Goal: Task Accomplishment & Management: Manage account settings

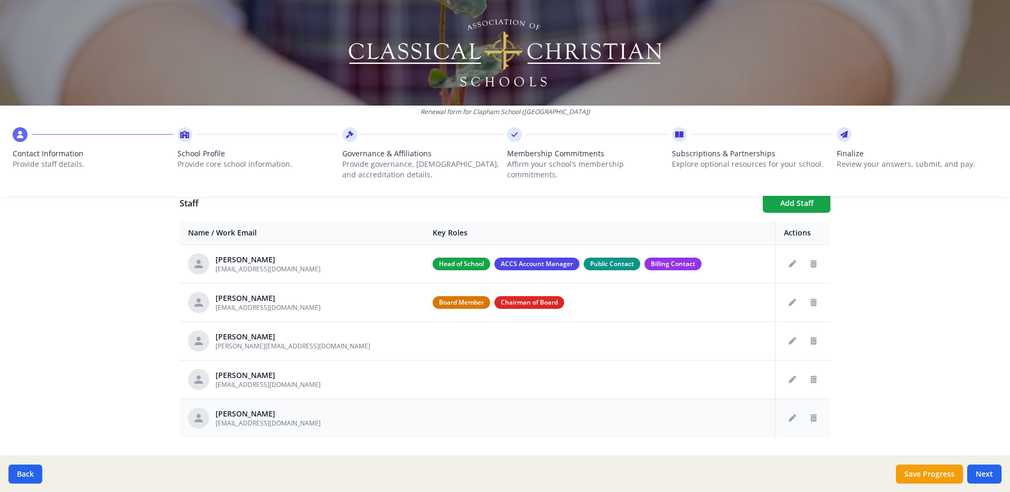
scroll to position [418, 0]
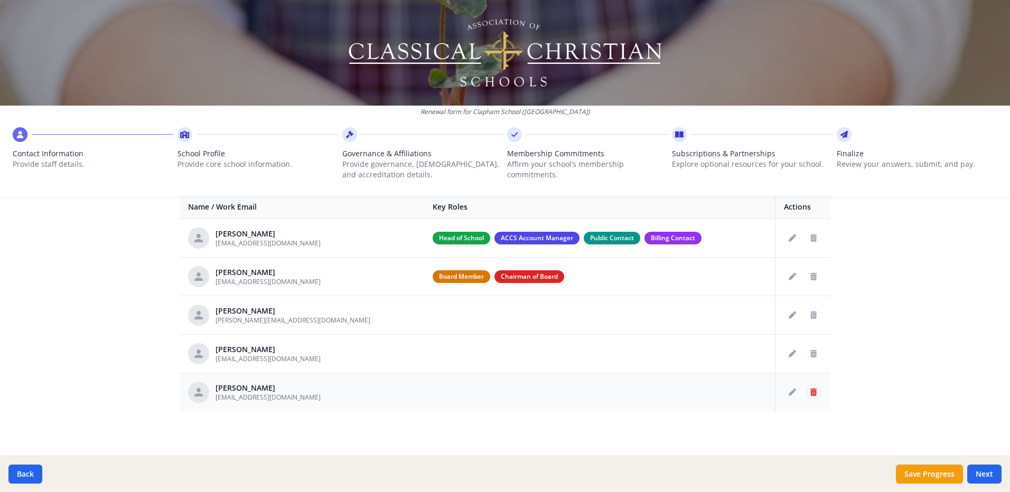
click at [810, 395] on icon "Delete staff" at bounding box center [813, 392] width 6 height 7
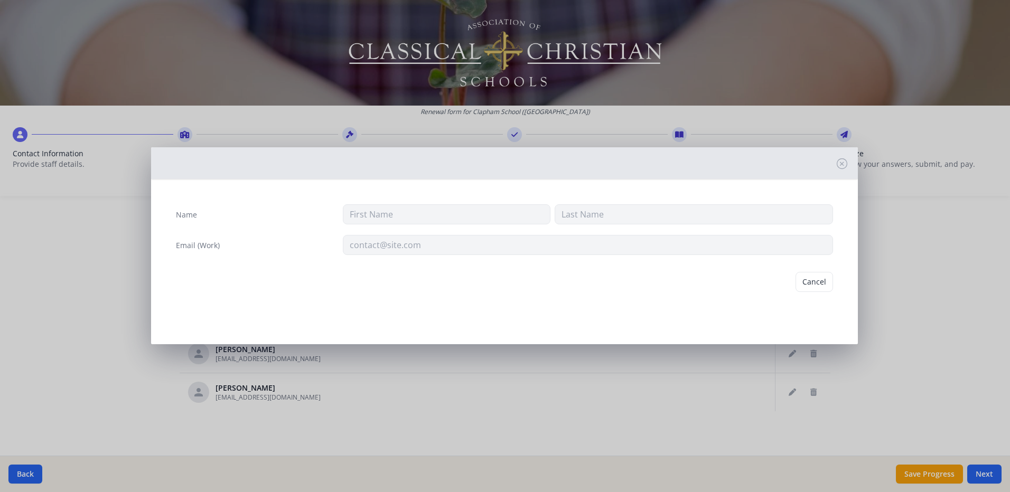
type input "[PERSON_NAME]"
type input "[EMAIL_ADDRESS][DOMAIN_NAME]"
click at [823, 283] on button "Delete" at bounding box center [815, 282] width 36 height 20
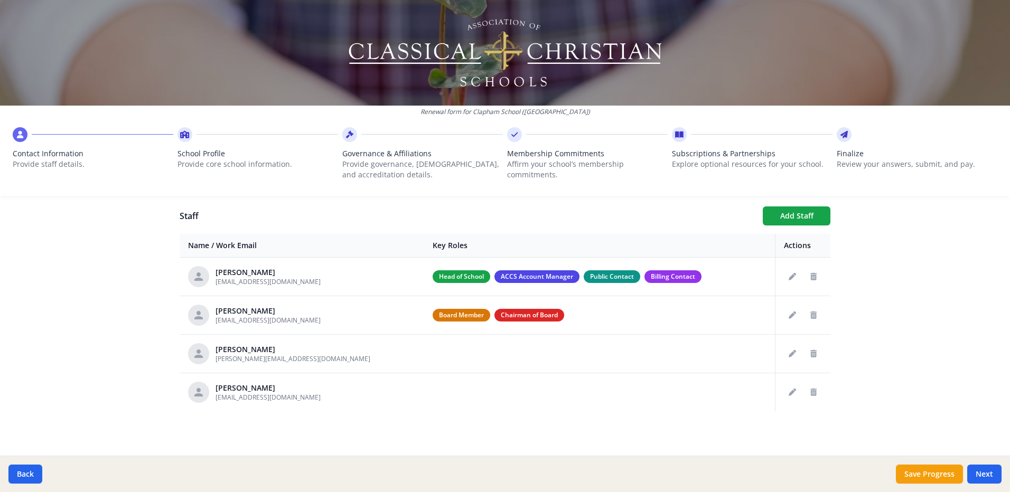
scroll to position [379, 0]
click at [780, 212] on button "Add Staff" at bounding box center [797, 216] width 68 height 19
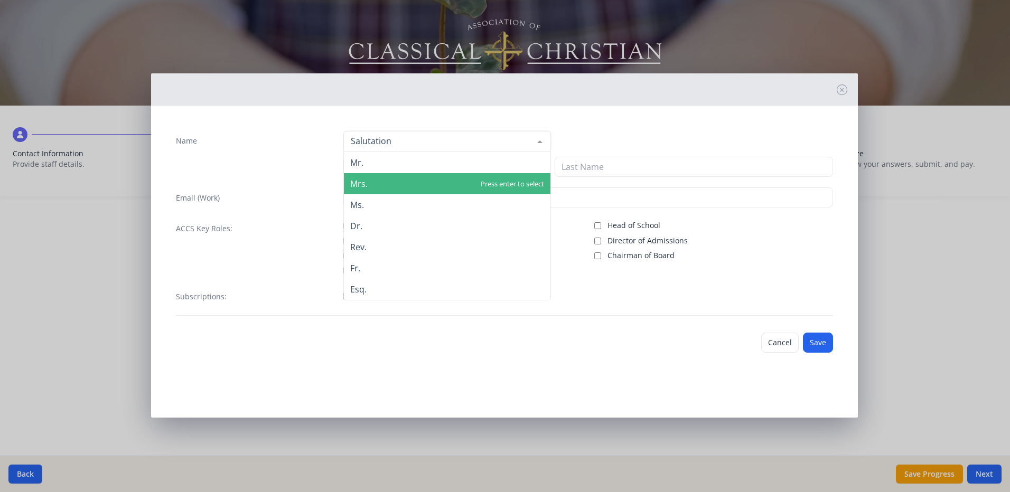
click at [391, 181] on span "Mrs." at bounding box center [447, 183] width 207 height 21
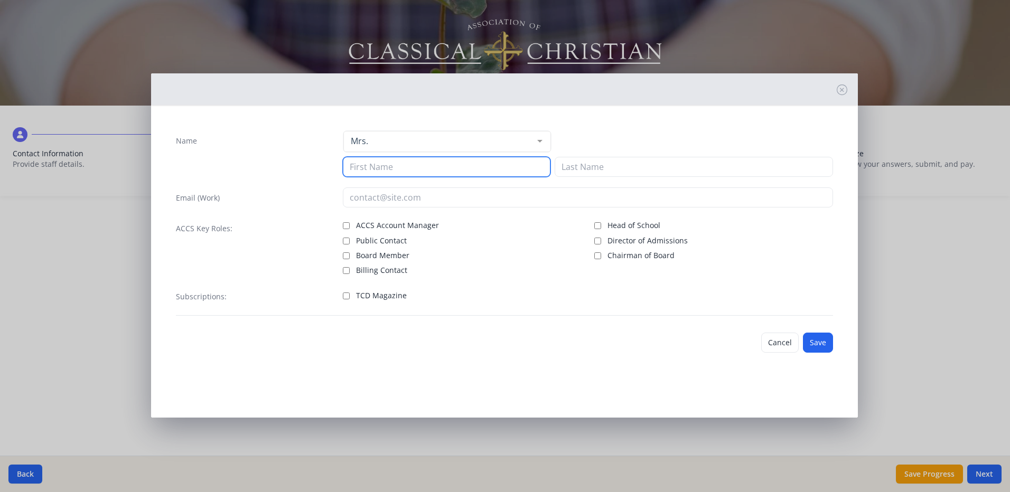
click at [390, 165] on input at bounding box center [447, 167] width 208 height 20
type input "Jane"
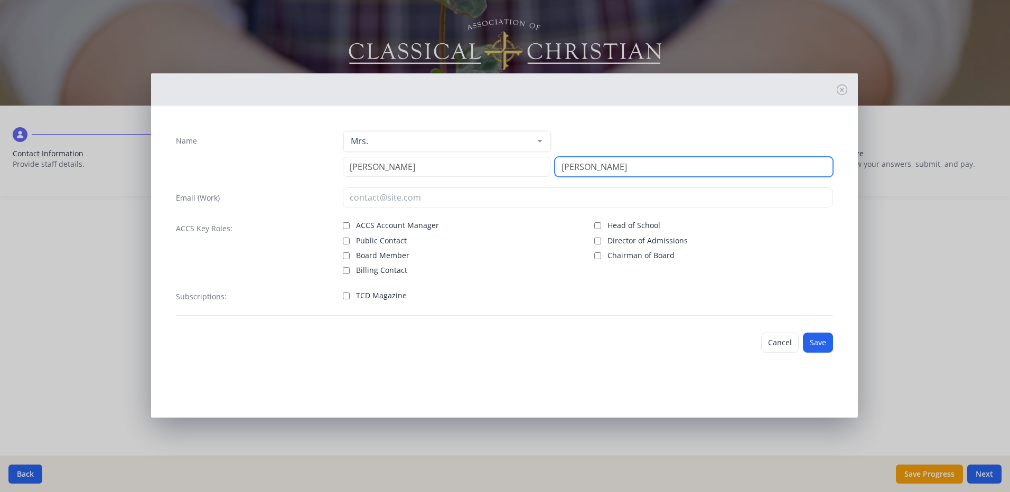
type input "Phillip"
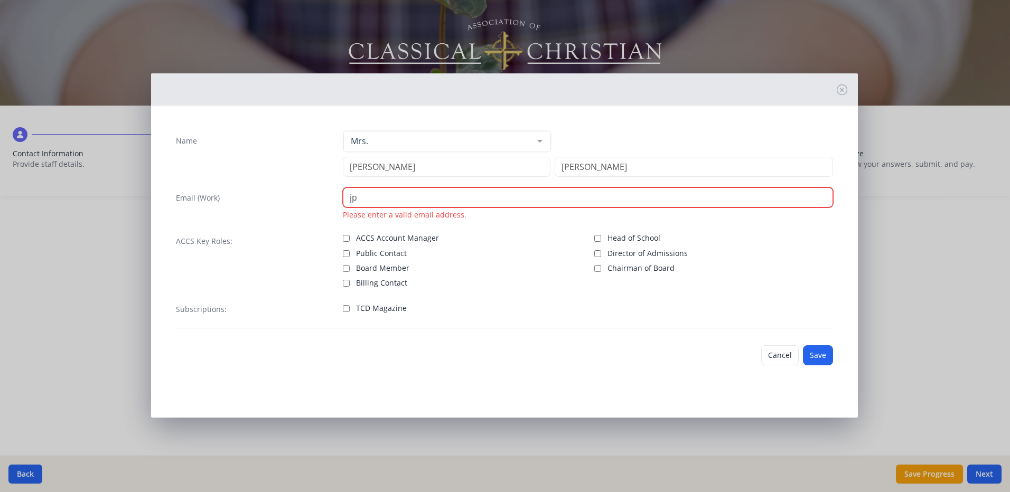
type input "jphillip@claphamschool.org"
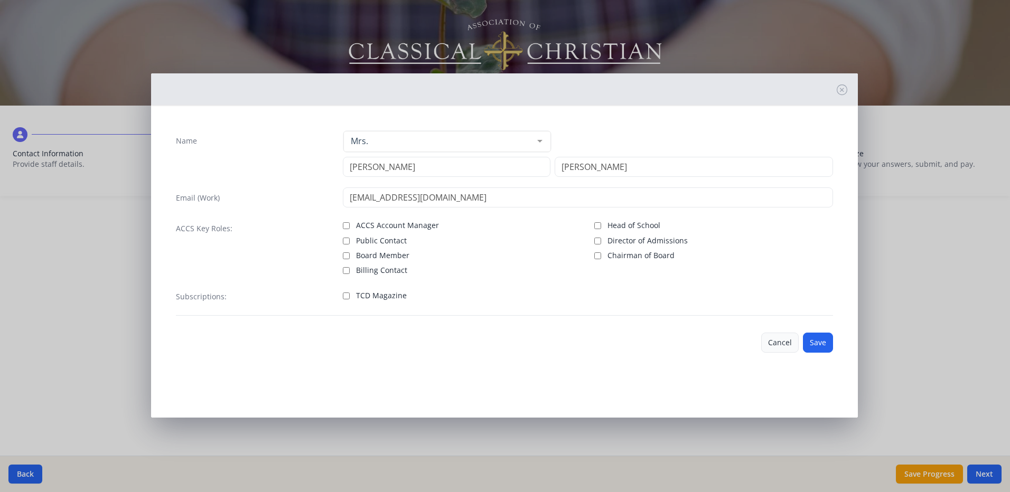
click at [779, 350] on button "Cancel" at bounding box center [780, 343] width 38 height 20
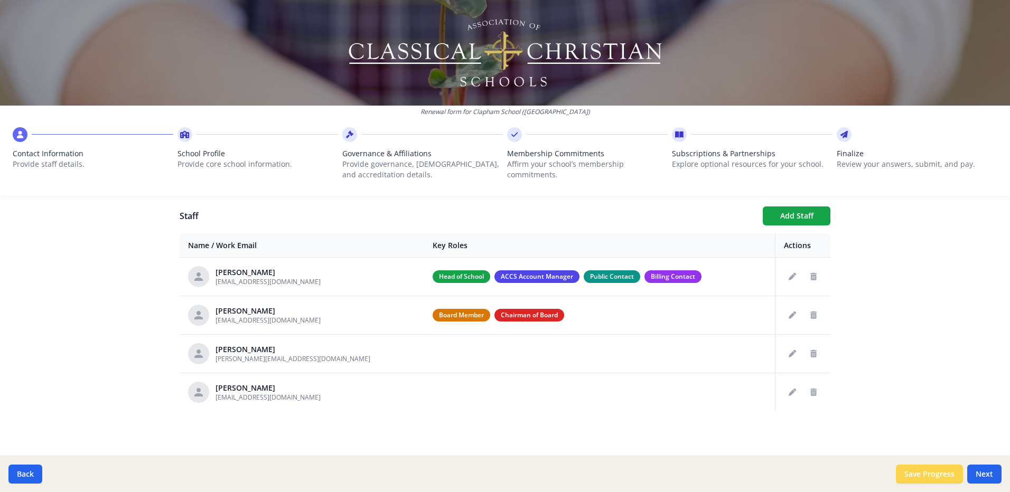
click at [951, 478] on button "Save Progress" at bounding box center [929, 474] width 67 height 19
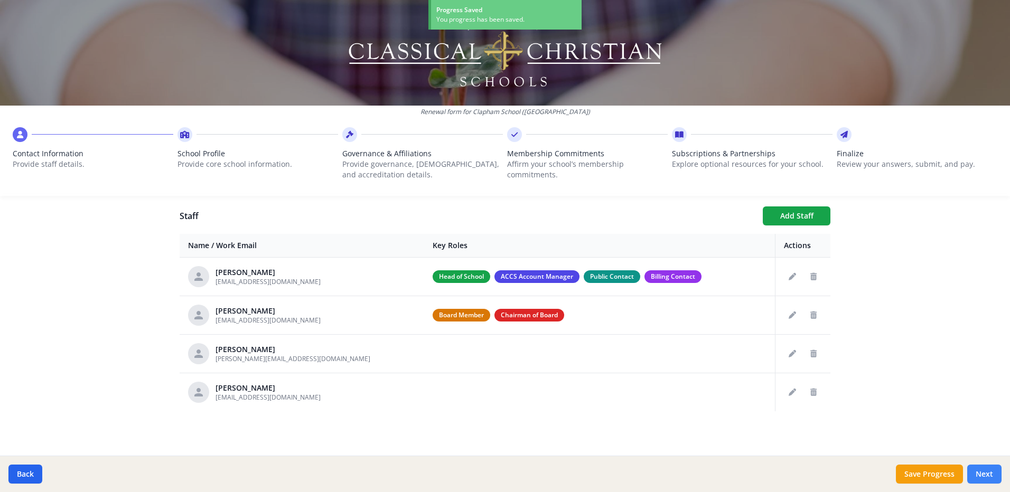
click at [990, 474] on button "Next" at bounding box center [984, 474] width 34 height 19
type input "(630) 547-5125"
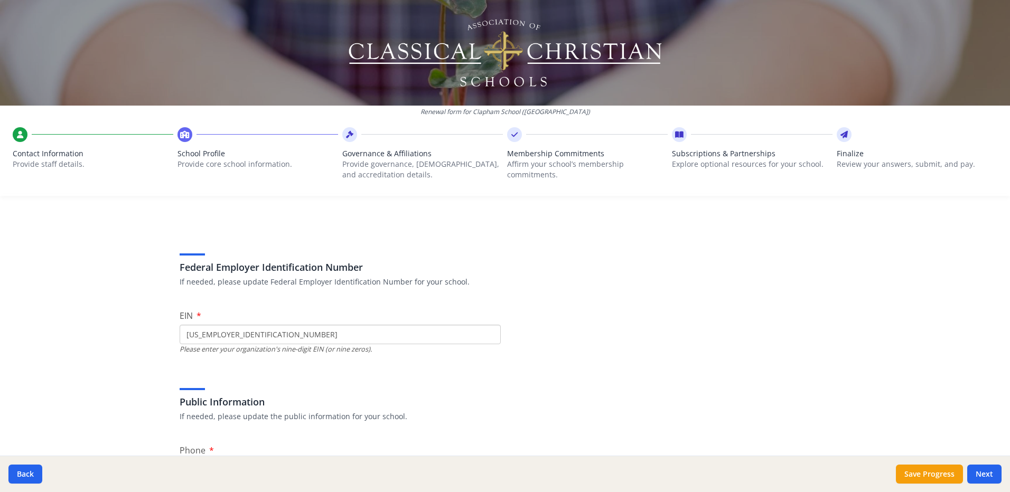
scroll to position [0, 0]
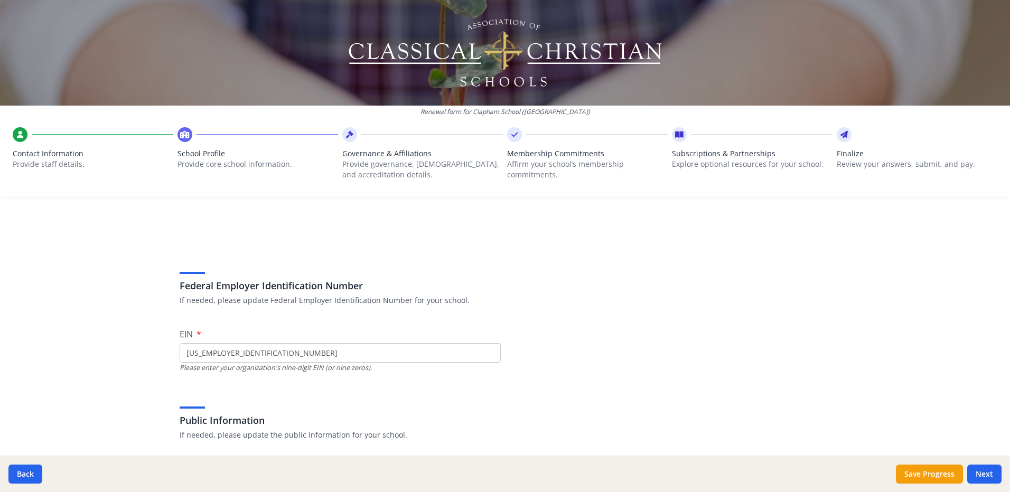
click at [407, 356] on input "20-3822878" at bounding box center [340, 353] width 321 height 20
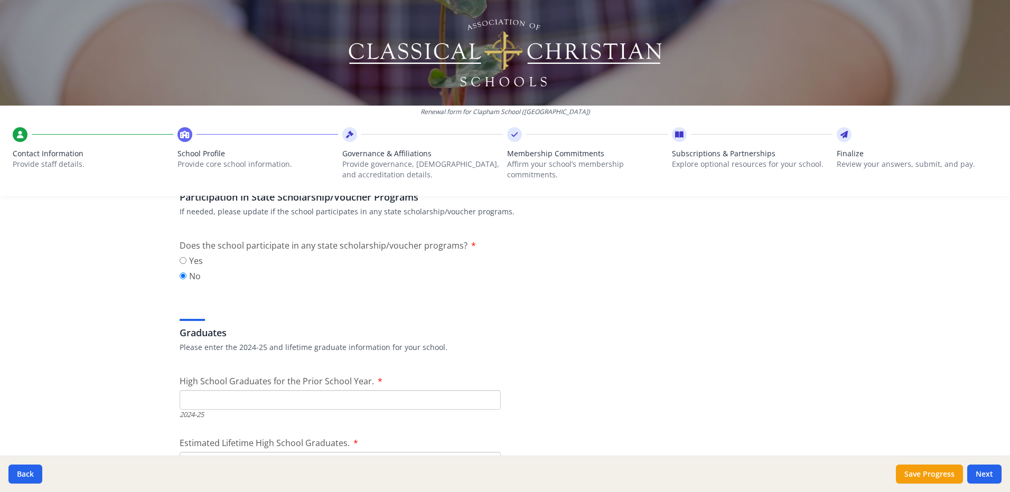
scroll to position [1479, 0]
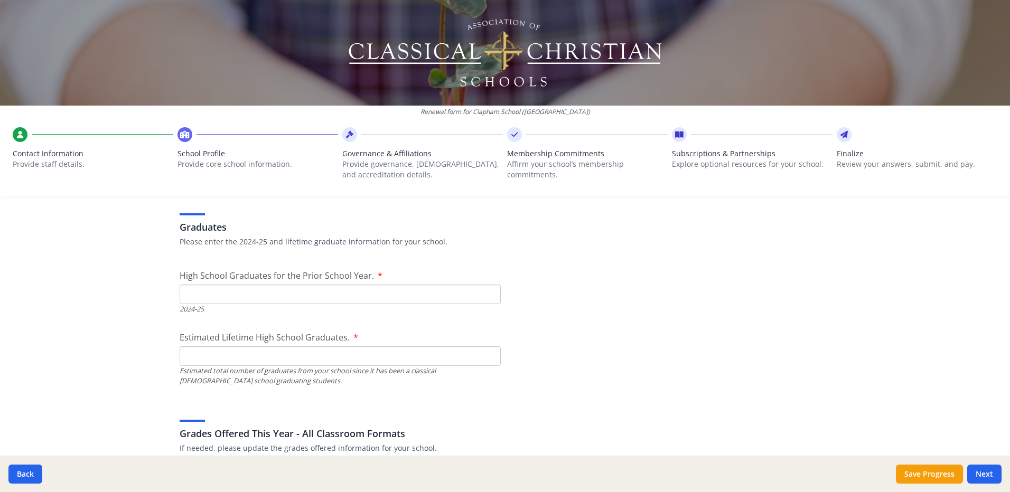
click at [418, 297] on input "High School Graduates for the Prior School Year." at bounding box center [340, 295] width 321 height 20
type input "2"
click at [404, 356] on input "Estimated Lifetime High School Graduates." at bounding box center [340, 357] width 321 height 20
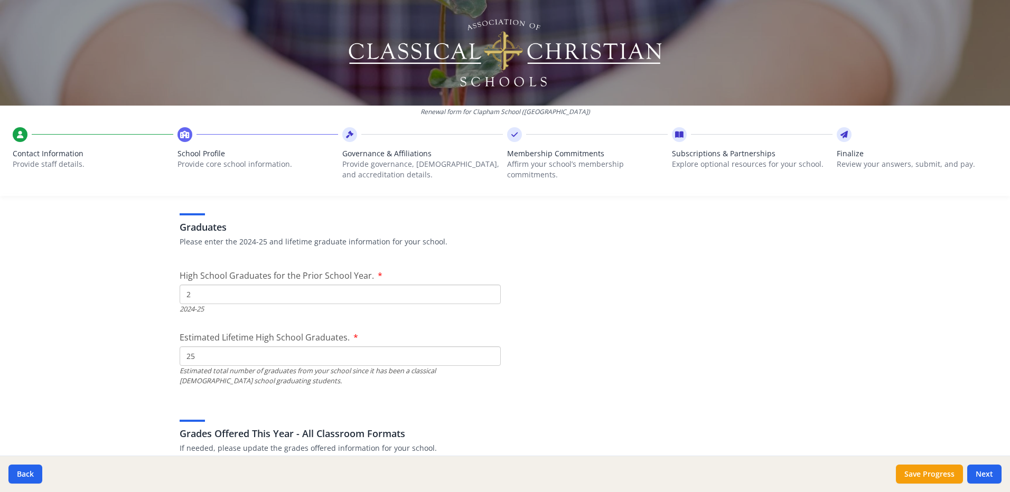
type input "25"
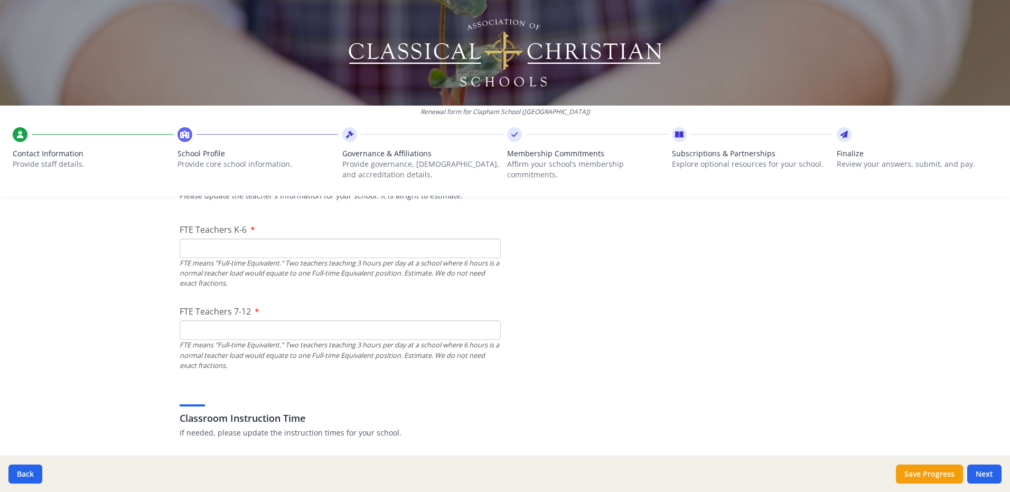
scroll to position [634, 0]
